Goal: Obtain resource: Obtain resource

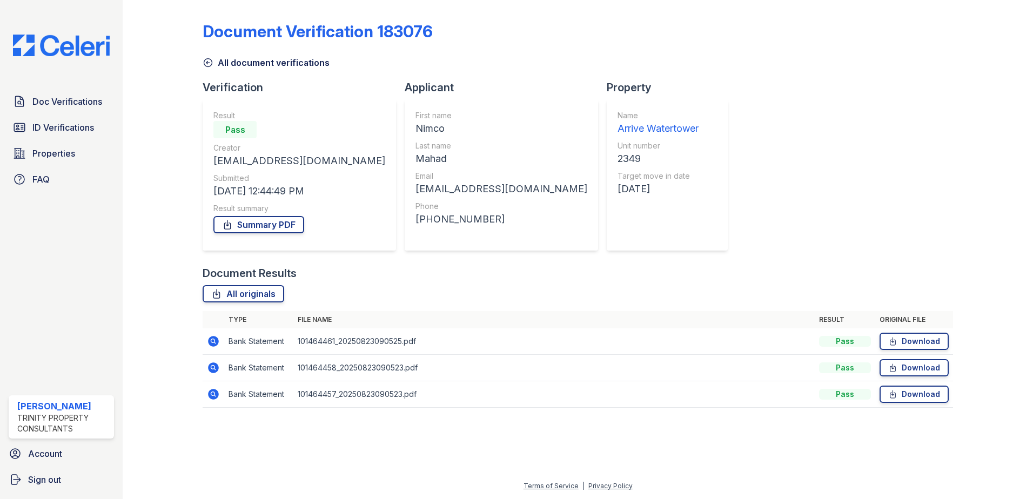
click at [206, 62] on icon at bounding box center [208, 62] width 11 height 11
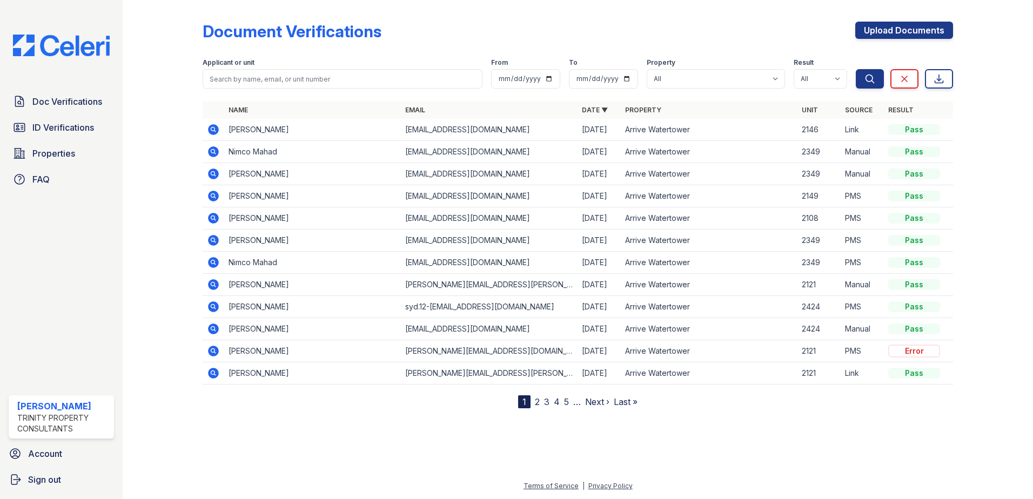
click at [206, 128] on td at bounding box center [214, 130] width 22 height 22
click at [212, 128] on icon at bounding box center [213, 129] width 13 height 13
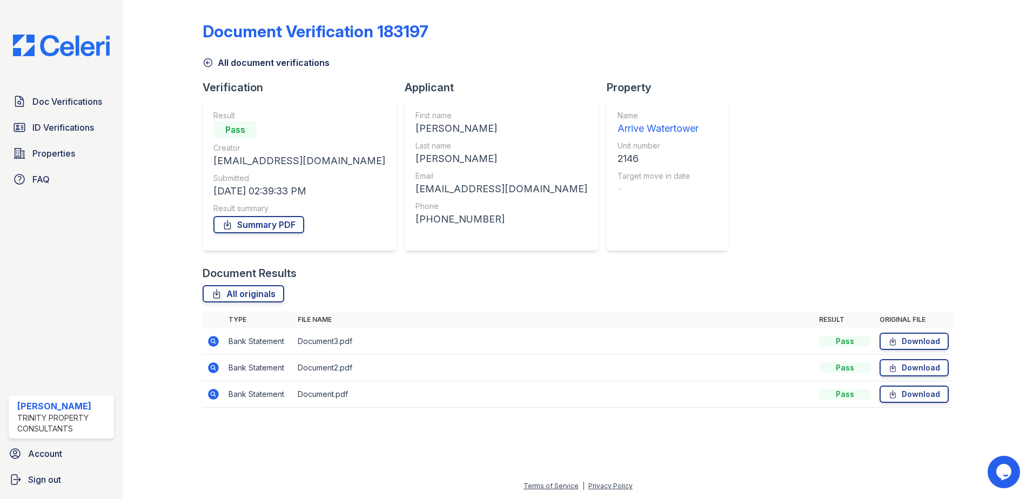
click at [213, 337] on icon at bounding box center [213, 341] width 11 height 11
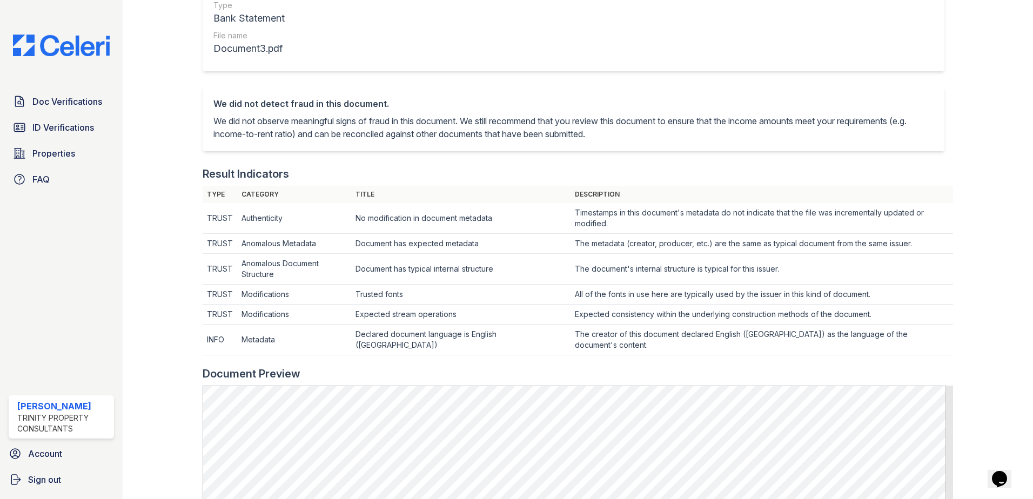
scroll to position [162, 0]
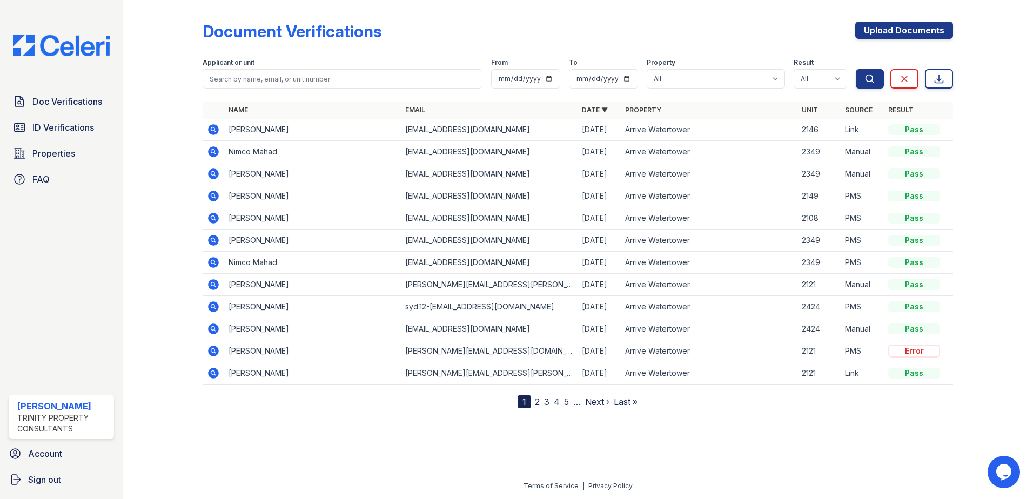
click at [218, 125] on icon at bounding box center [213, 129] width 13 height 13
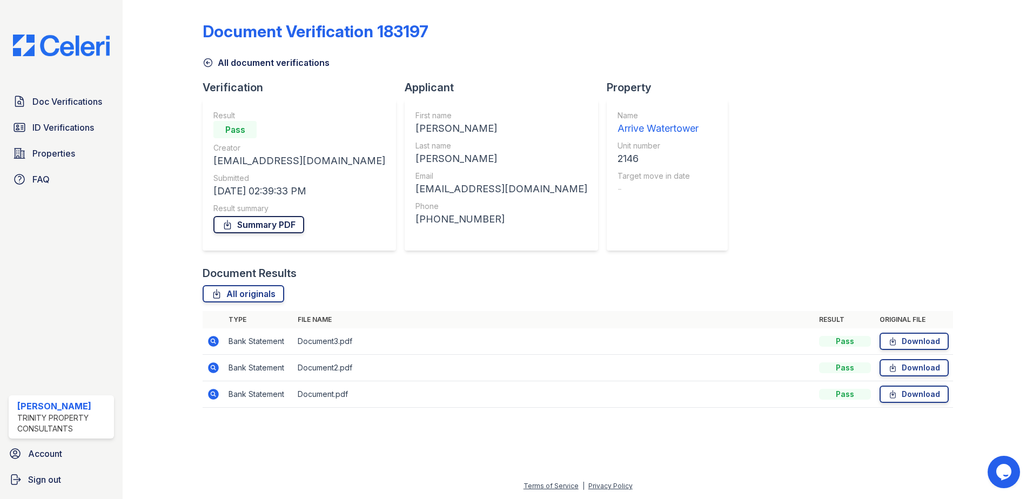
click at [252, 221] on link "Summary PDF" at bounding box center [258, 224] width 91 height 17
click at [895, 344] on icon at bounding box center [893, 341] width 9 height 11
click at [907, 368] on link "Download" at bounding box center [914, 367] width 69 height 17
click at [909, 391] on link "Download" at bounding box center [914, 394] width 69 height 17
click at [54, 99] on span "Doc Verifications" at bounding box center [67, 101] width 70 height 13
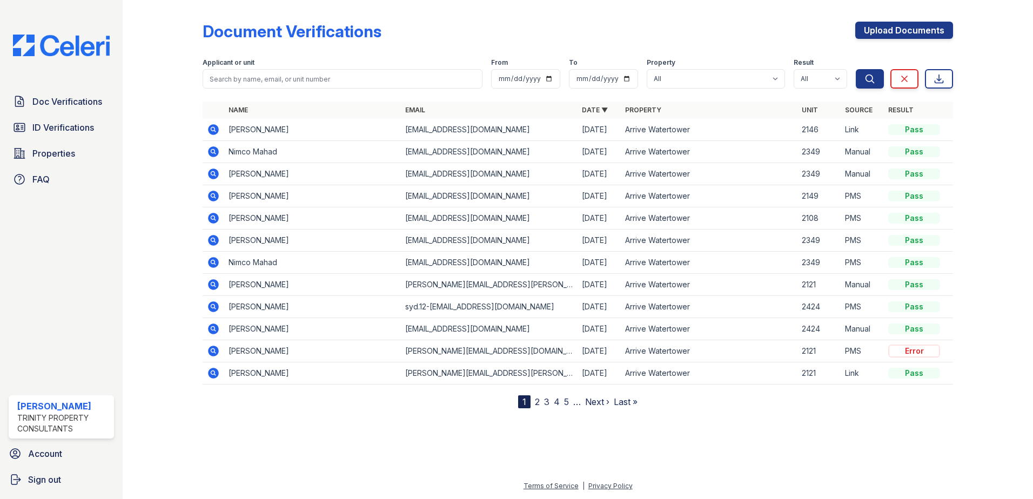
click at [210, 193] on icon at bounding box center [213, 196] width 11 height 11
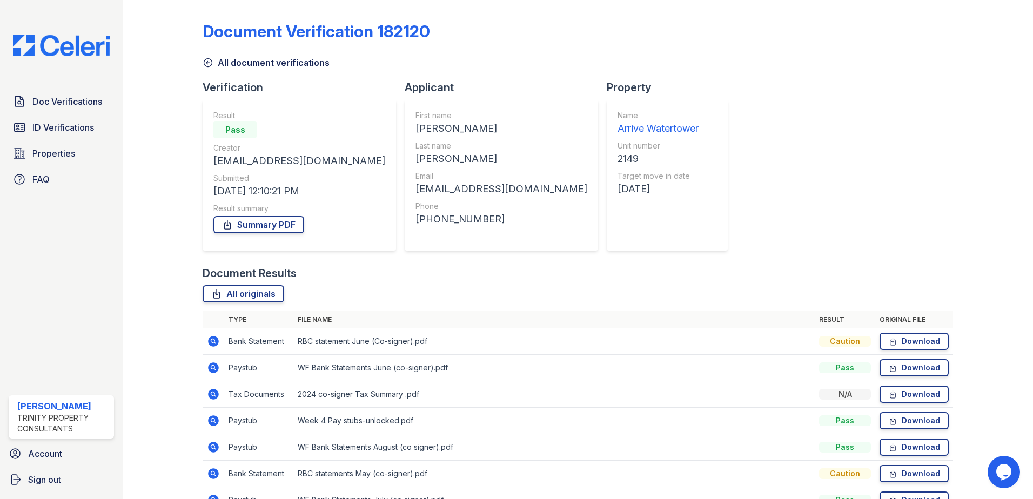
click at [206, 60] on icon at bounding box center [208, 62] width 11 height 11
